Goal: Task Accomplishment & Management: Manage account settings

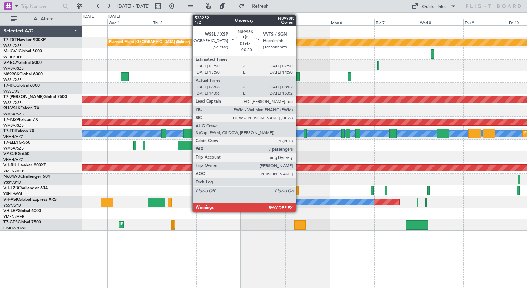
click at [299, 77] on div at bounding box center [298, 76] width 4 height 9
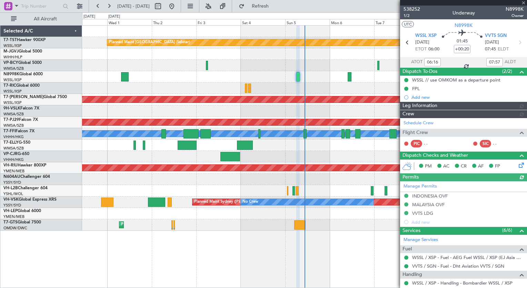
type input "[PERSON_NAME] (BTA)"
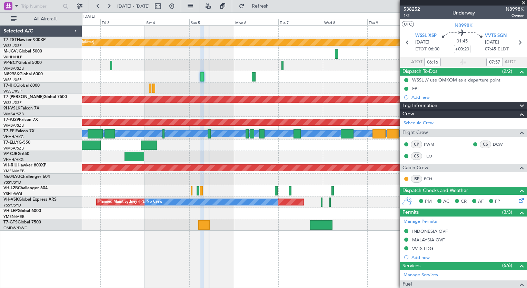
click at [231, 151] on div "Planned Maint [GEOGRAPHIC_DATA] (Seletar) Planned Maint [GEOGRAPHIC_DATA] (Sele…" at bounding box center [304, 128] width 445 height 205
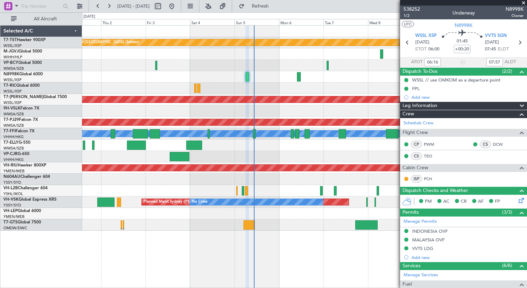
click at [372, 175] on div "Planned Maint [GEOGRAPHIC_DATA] (Seletar) Planned Maint [GEOGRAPHIC_DATA] (Sele…" at bounding box center [304, 128] width 445 height 205
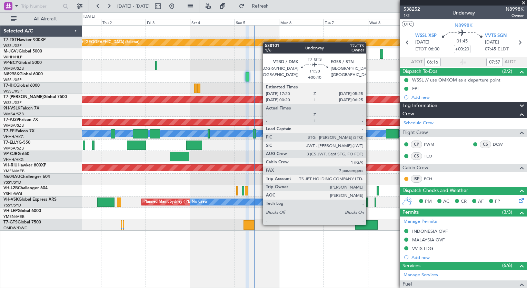
click at [369, 224] on div at bounding box center [366, 224] width 22 height 9
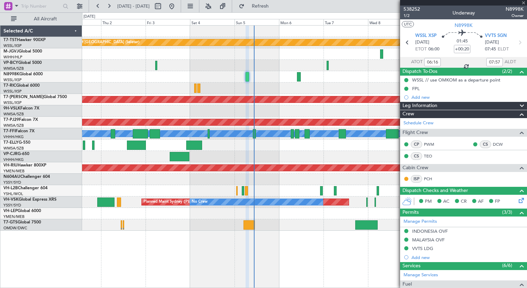
type input "+00:40"
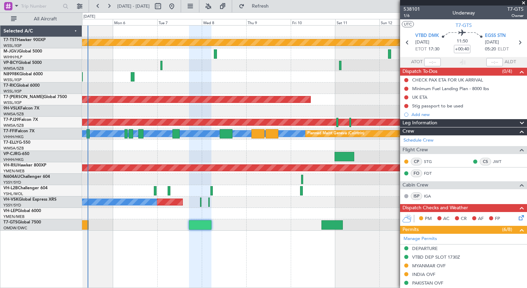
click at [109, 163] on div "Planned Maint [GEOGRAPHIC_DATA] (Seletar) Planned Maint [GEOGRAPHIC_DATA] (Sele…" at bounding box center [304, 128] width 445 height 205
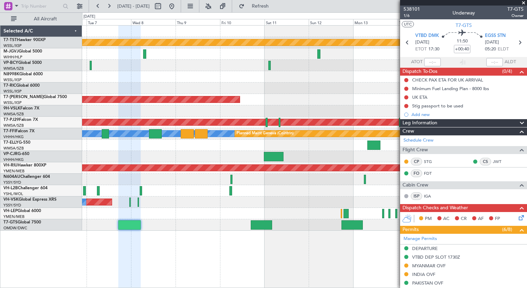
click at [140, 181] on div at bounding box center [304, 178] width 445 height 11
